Goal: Find specific page/section: Find specific page/section

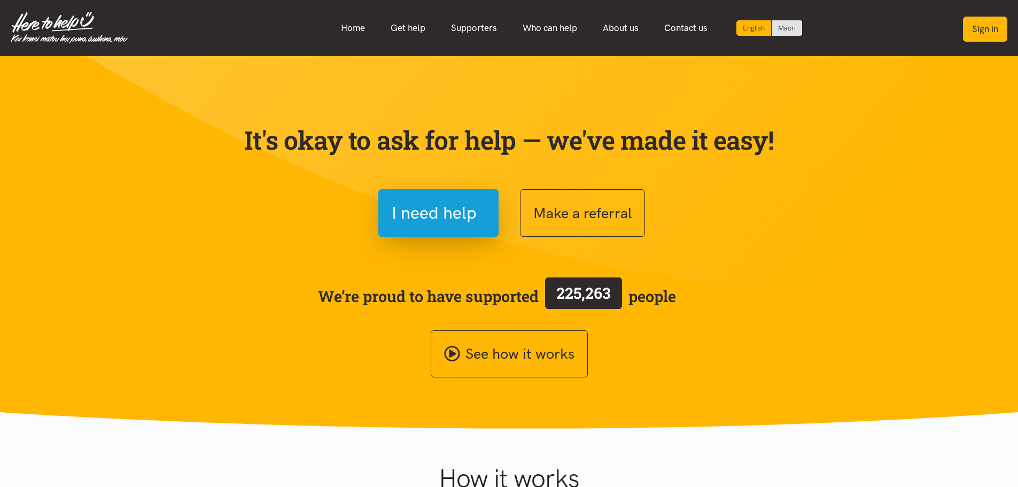
click at [997, 26] on button "Sign in" at bounding box center [985, 29] width 44 height 25
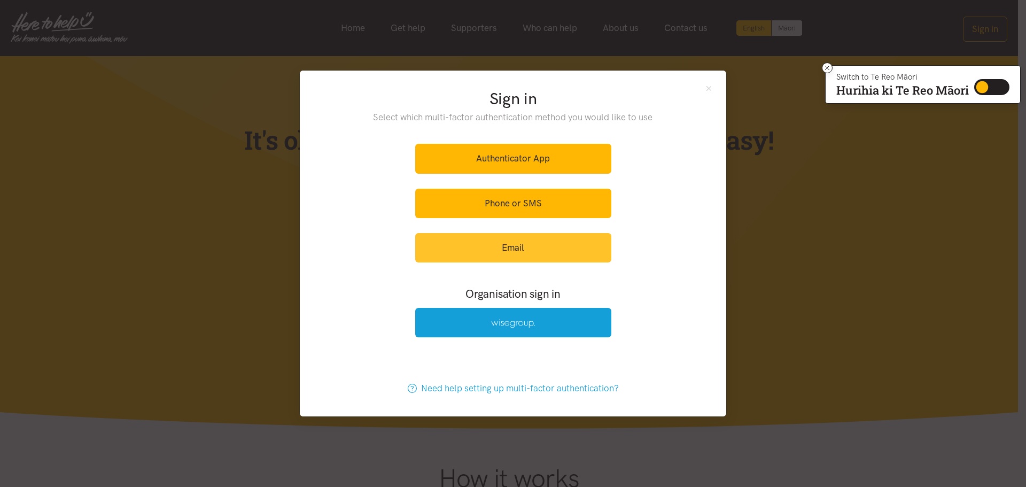
click at [556, 242] on link "Email" at bounding box center [513, 247] width 196 height 29
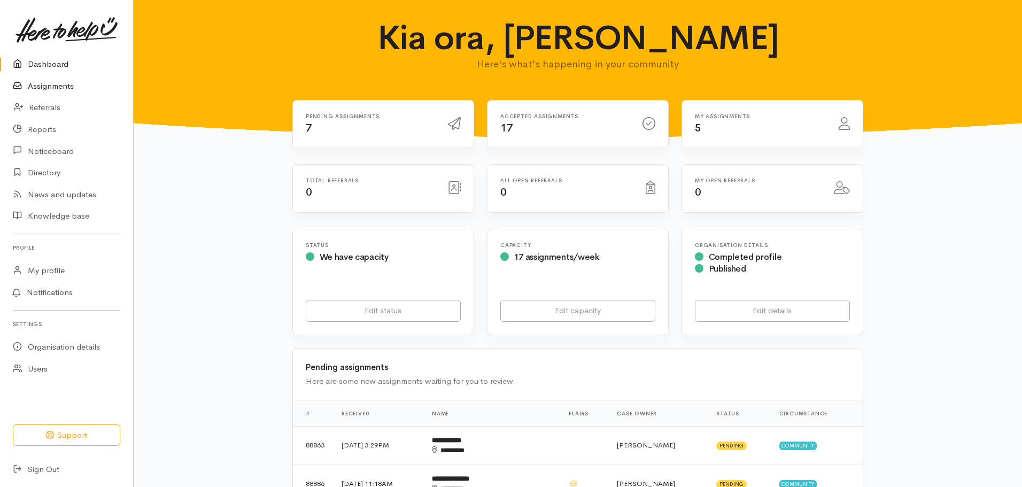
click at [63, 88] on link "Assignments" at bounding box center [66, 86] width 133 height 22
